Goal: Task Accomplishment & Management: Use online tool/utility

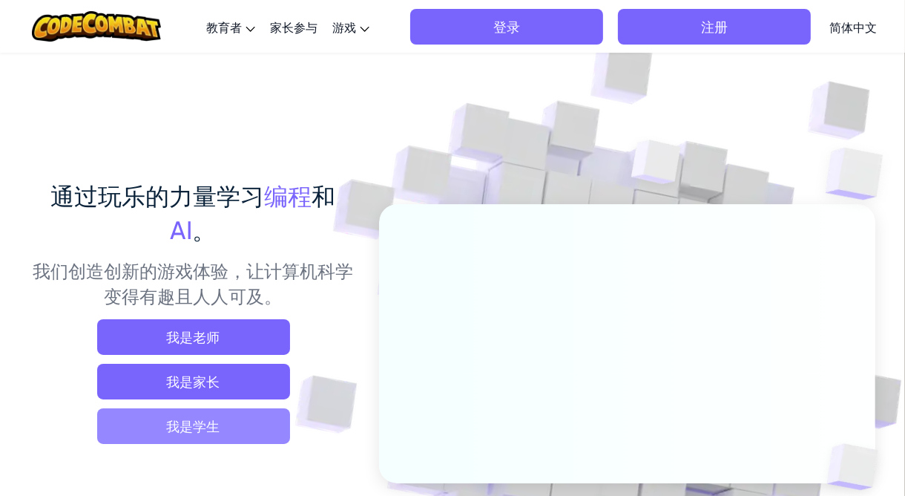
click at [208, 431] on span "我是学生" at bounding box center [193, 426] width 193 height 36
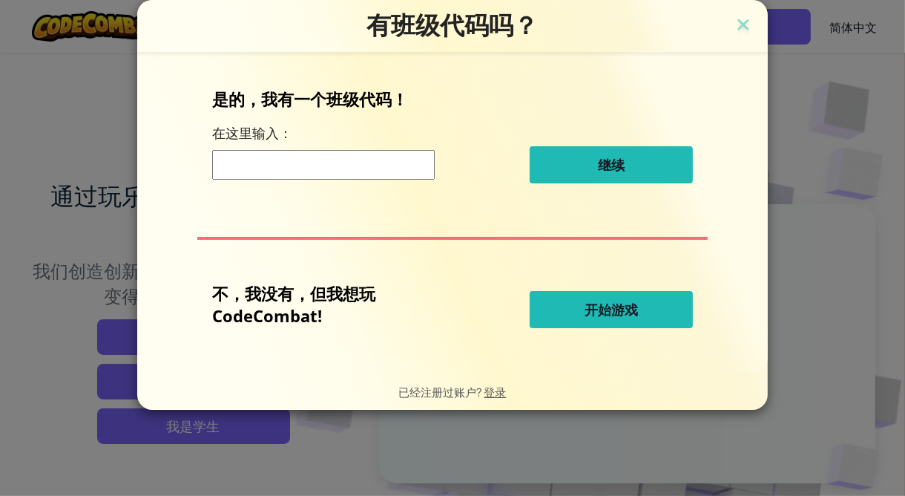
click at [624, 304] on span "开始游戏" at bounding box center [611, 310] width 53 height 18
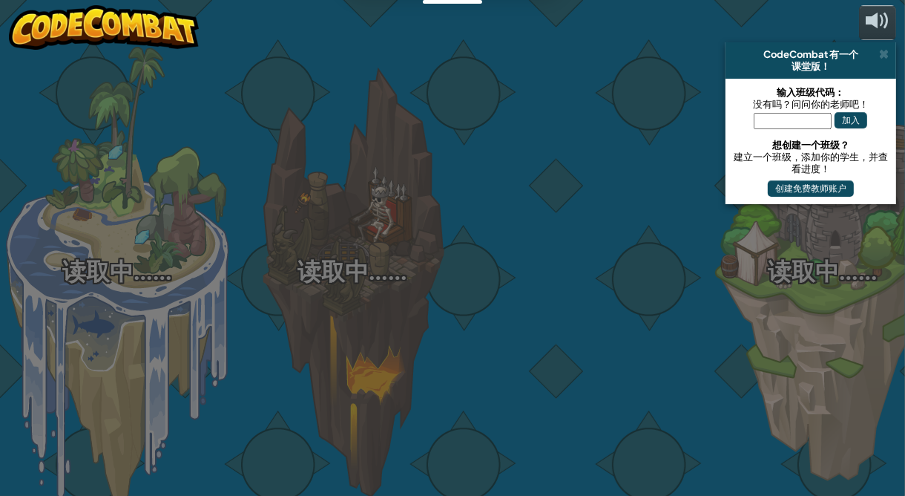
select select "zh-HANS"
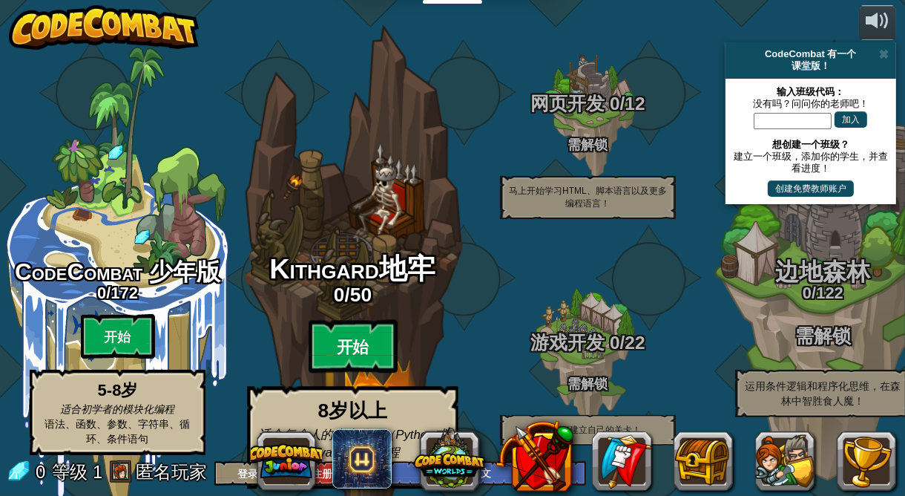
click at [376, 320] on btn "开始" at bounding box center [353, 346] width 89 height 53
select select "zh-HANS"
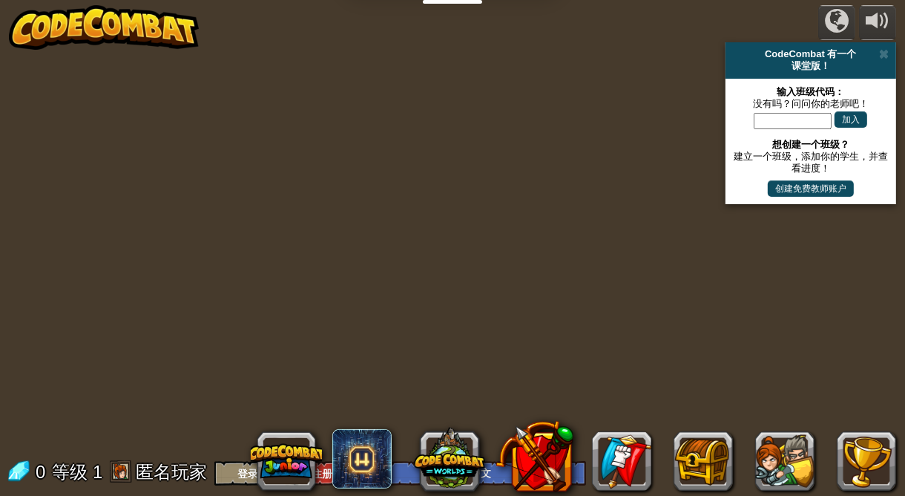
select select "zh-HANS"
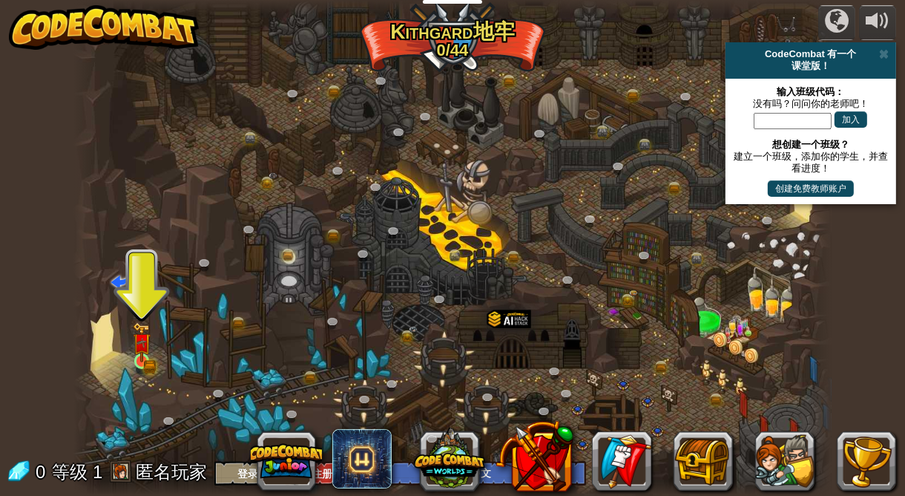
click at [144, 355] on img at bounding box center [142, 342] width 19 height 40
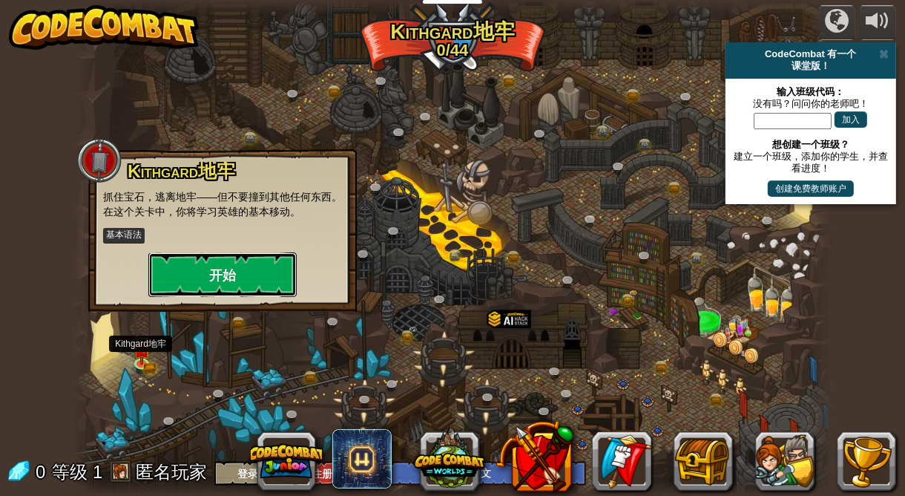
click at [220, 272] on button "开始" at bounding box center [222, 274] width 148 height 45
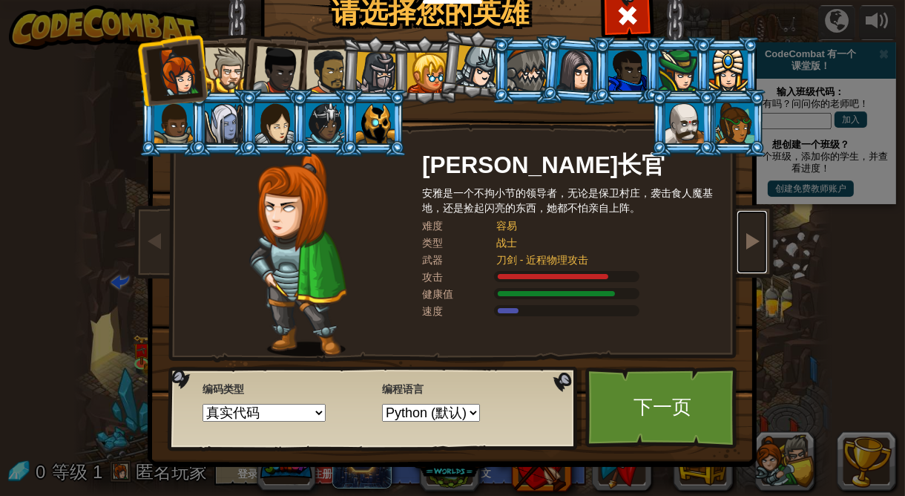
click at [756, 249] on span at bounding box center [753, 241] width 18 height 18
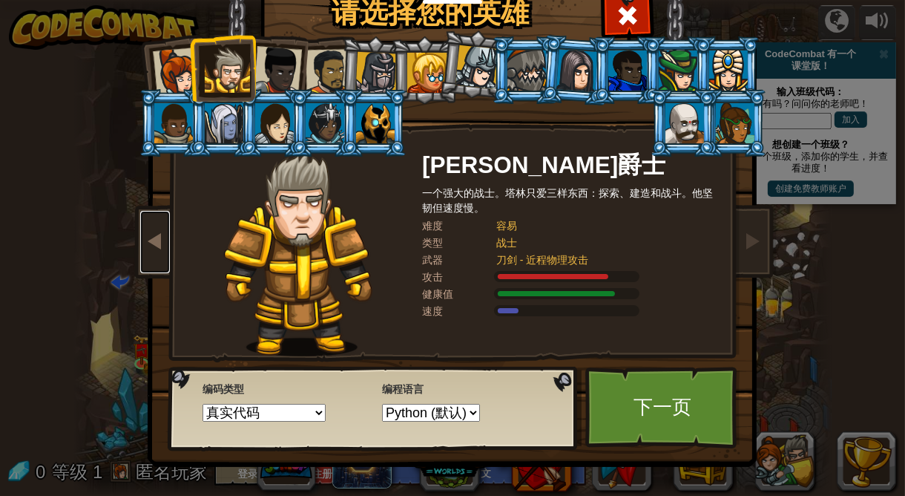
click at [160, 273] on link at bounding box center [155, 242] width 30 height 62
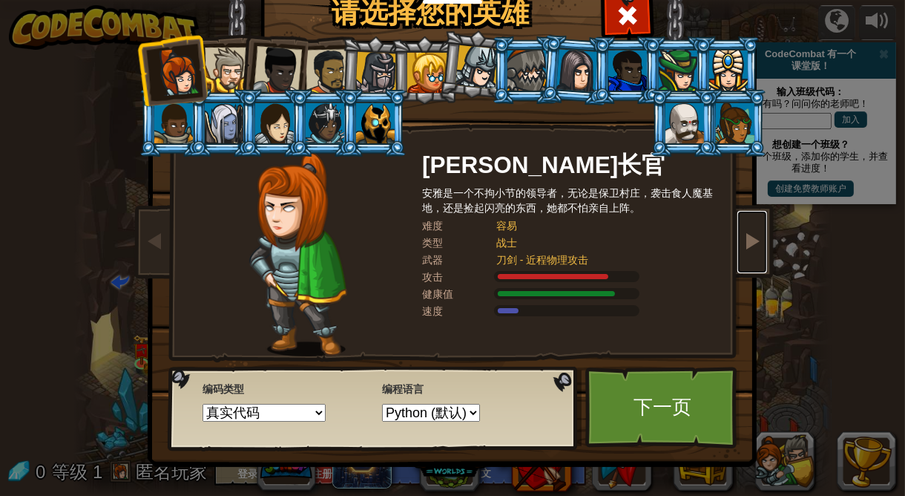
click at [753, 249] on span at bounding box center [753, 241] width 18 height 18
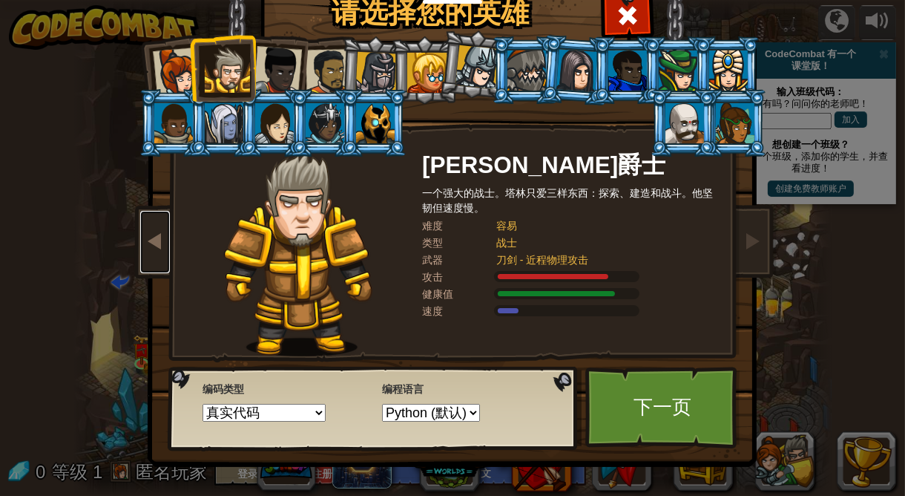
click at [157, 249] on span at bounding box center [155, 241] width 18 height 18
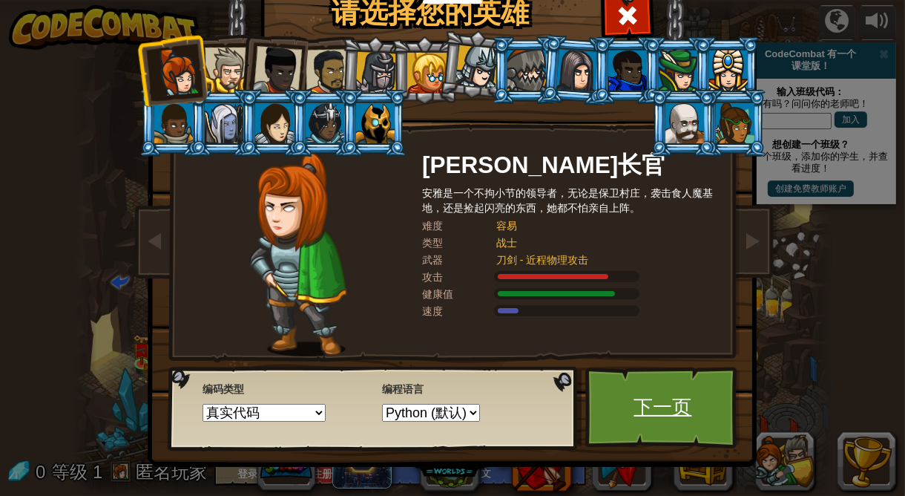
click at [679, 439] on link "下一页" at bounding box center [663, 408] width 155 height 82
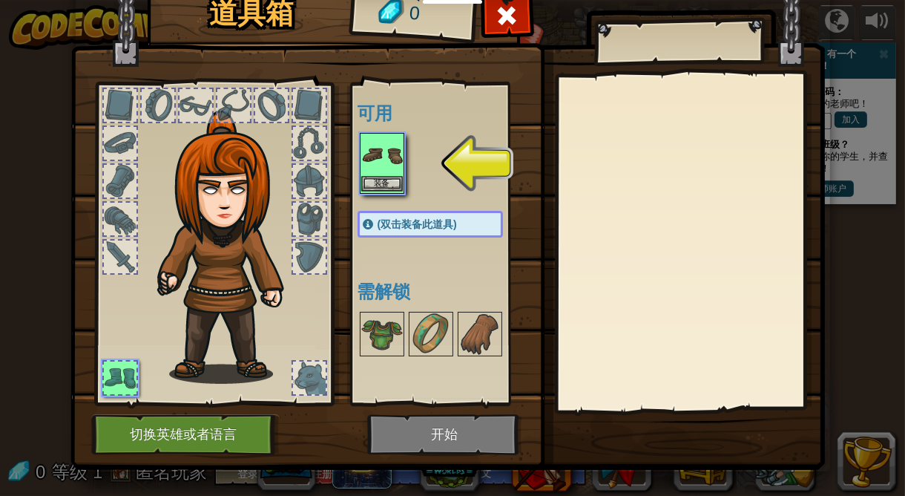
click at [503, 190] on div at bounding box center [445, 163] width 175 height 65
click at [499, 196] on div "可用 装备 (双击装备此道具) 需解锁" at bounding box center [445, 243] width 175 height 309
click at [386, 187] on button "装备" at bounding box center [382, 184] width 42 height 16
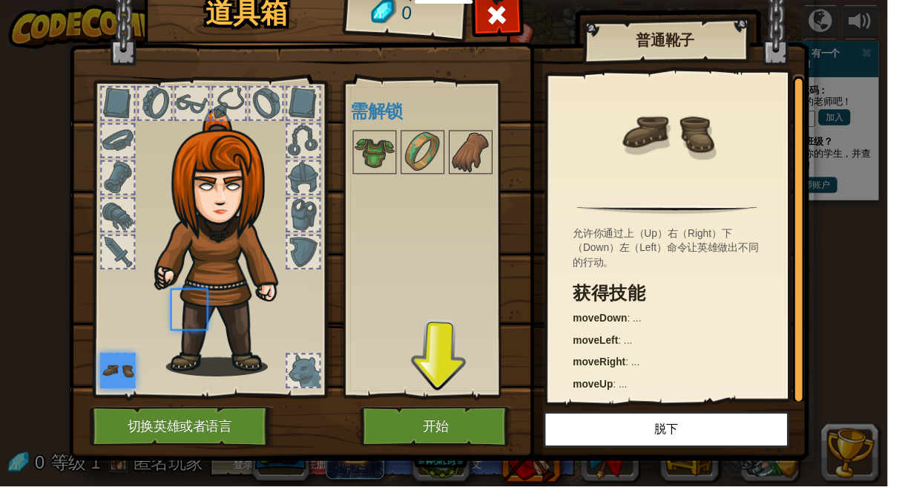
click at [392, 187] on div "可用 装备 (双击装备此道具) 需解锁" at bounding box center [445, 243] width 175 height 309
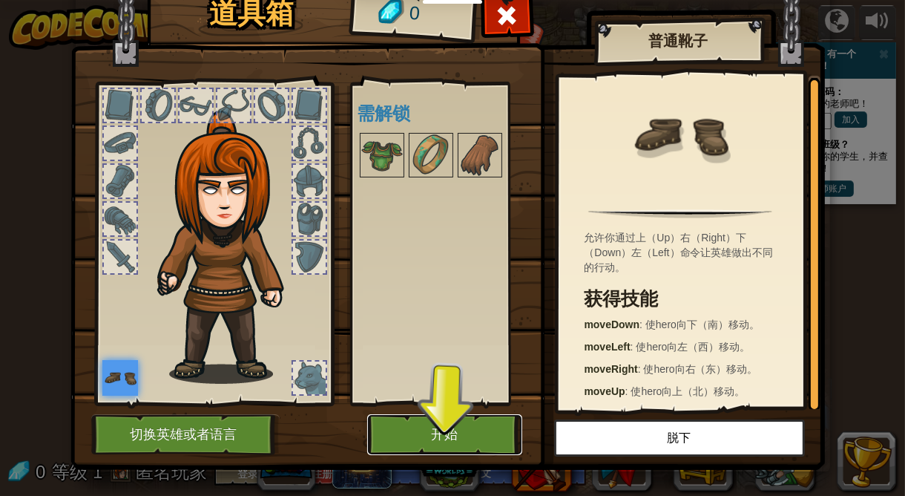
click at [453, 429] on button "开始" at bounding box center [444, 434] width 155 height 41
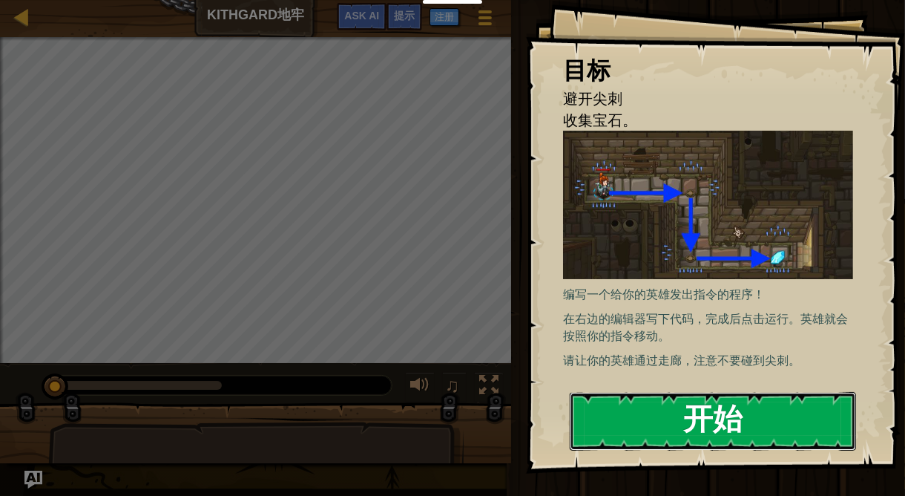
click at [763, 407] on button "开始" at bounding box center [713, 421] width 286 height 59
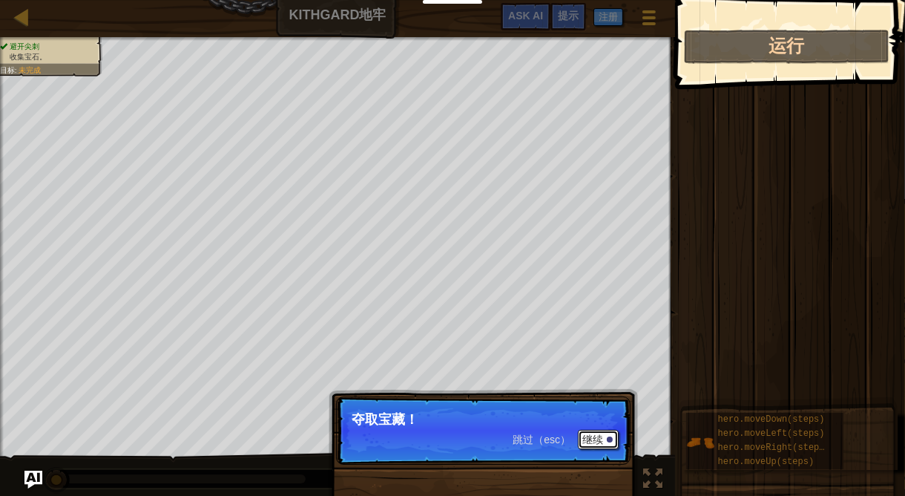
click at [597, 435] on button "继续" at bounding box center [598, 439] width 41 height 19
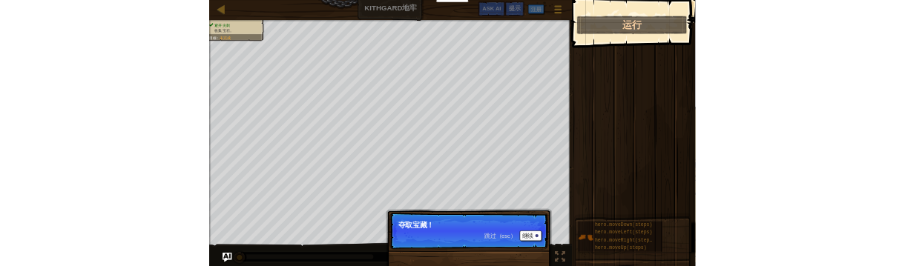
scroll to position [7, 0]
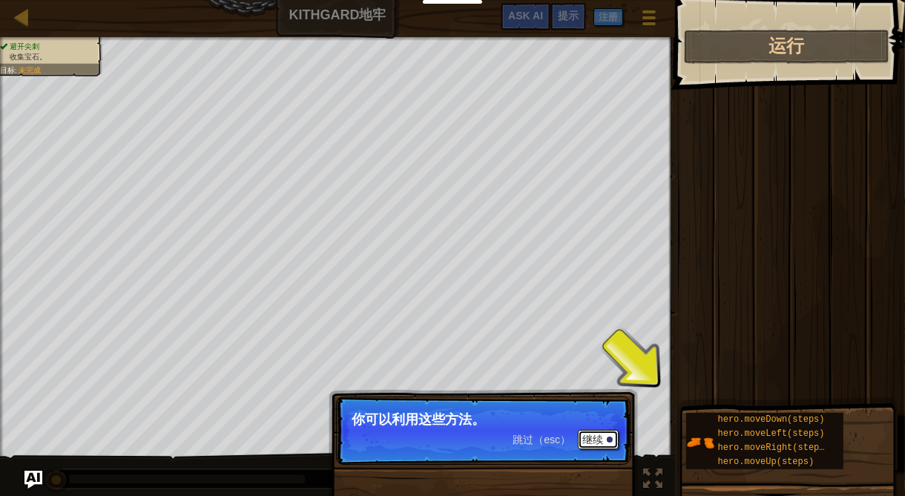
click at [603, 443] on button "继续" at bounding box center [598, 439] width 41 height 19
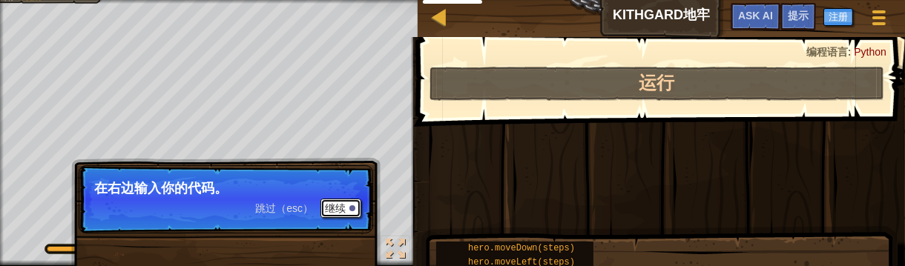
click at [353, 209] on div at bounding box center [353, 209] width 6 height 6
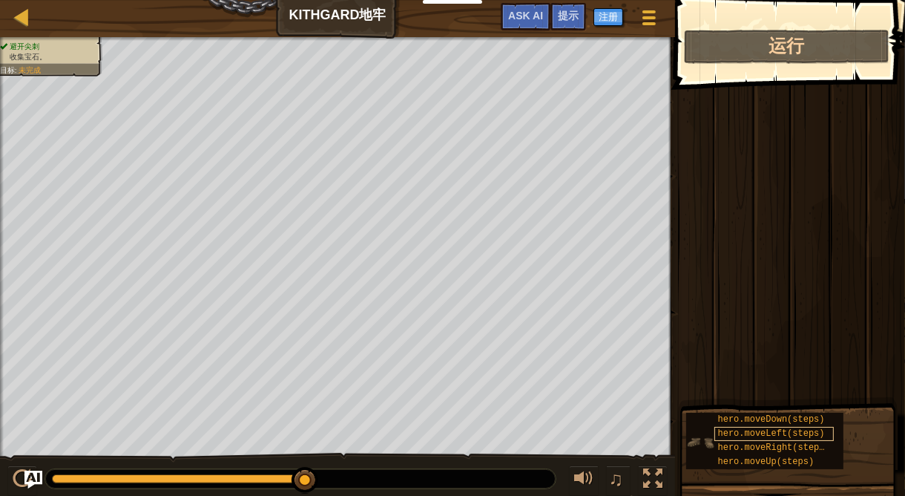
click at [798, 438] on span "hero.moveLeft(steps)" at bounding box center [771, 433] width 107 height 10
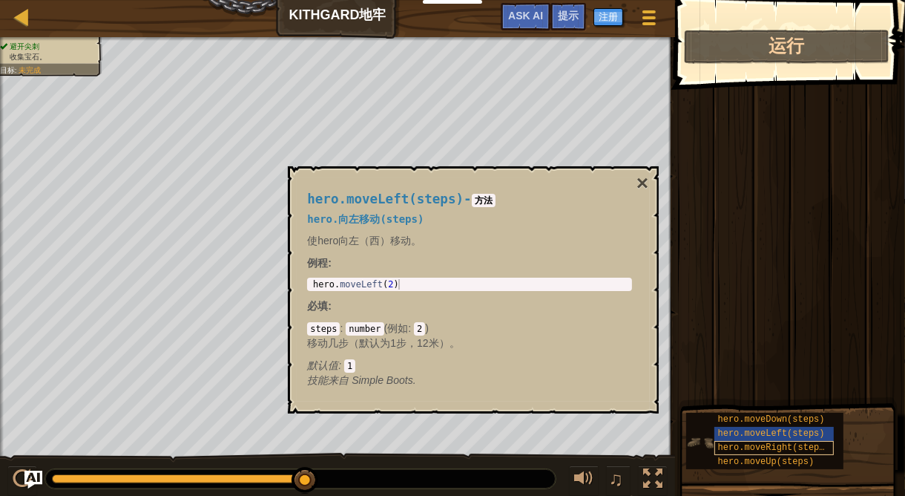
click at [793, 446] on span "hero.moveRight(steps)" at bounding box center [774, 447] width 112 height 10
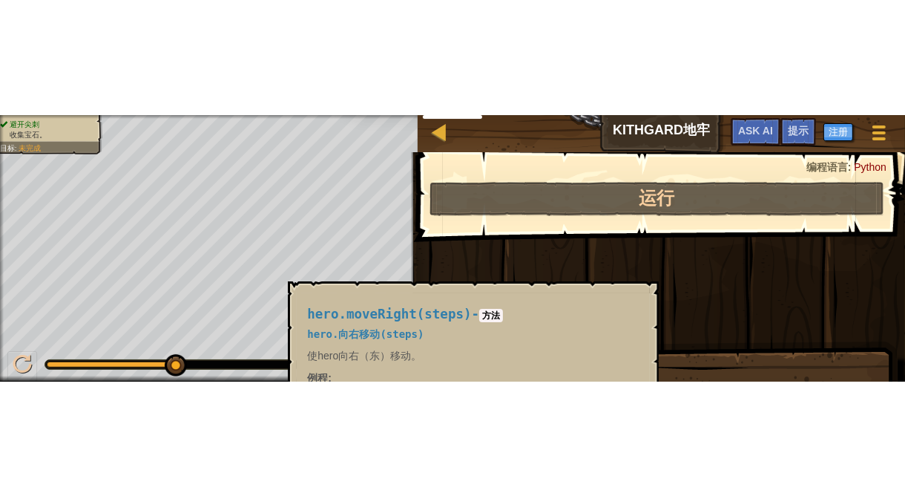
scroll to position [7, 2]
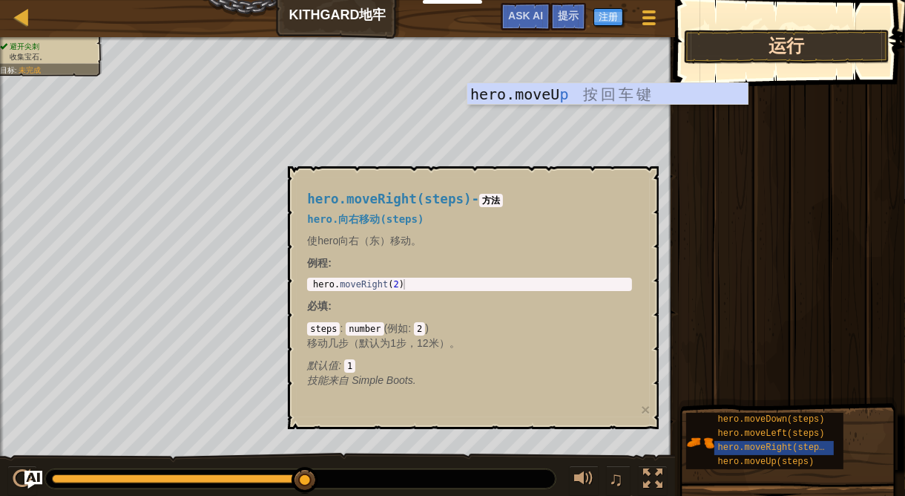
type textarea "p"
click at [828, 47] on button "运行" at bounding box center [787, 47] width 206 height 34
